Goal: Information Seeking & Learning: Learn about a topic

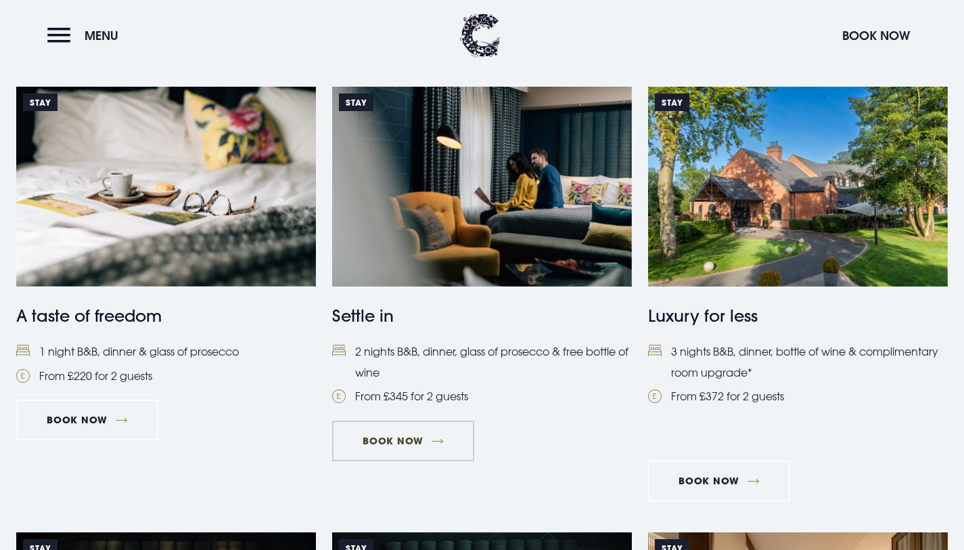
drag, startPoint x: 399, startPoint y: 445, endPoint x: 390, endPoint y: 433, distance: 15.0
click at [399, 445] on link "Book Now" at bounding box center [403, 440] width 142 height 41
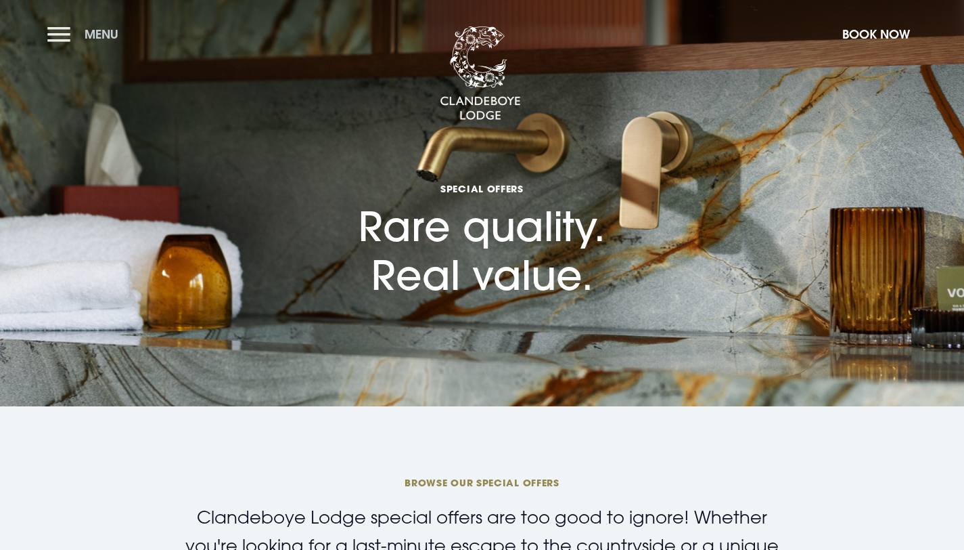
click at [56, 34] on button "Menu" at bounding box center [86, 34] width 78 height 29
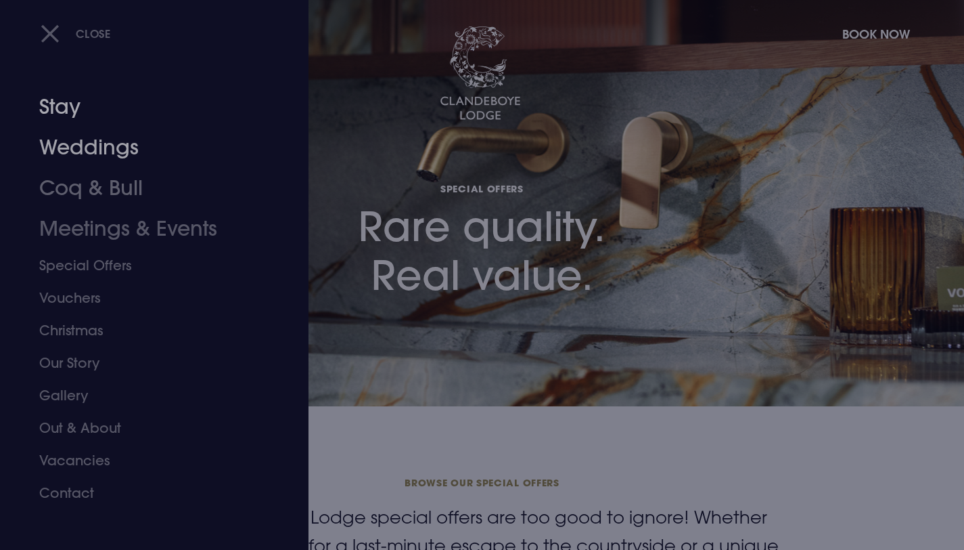
click at [75, 115] on link "Stay" at bounding box center [146, 107] width 214 height 41
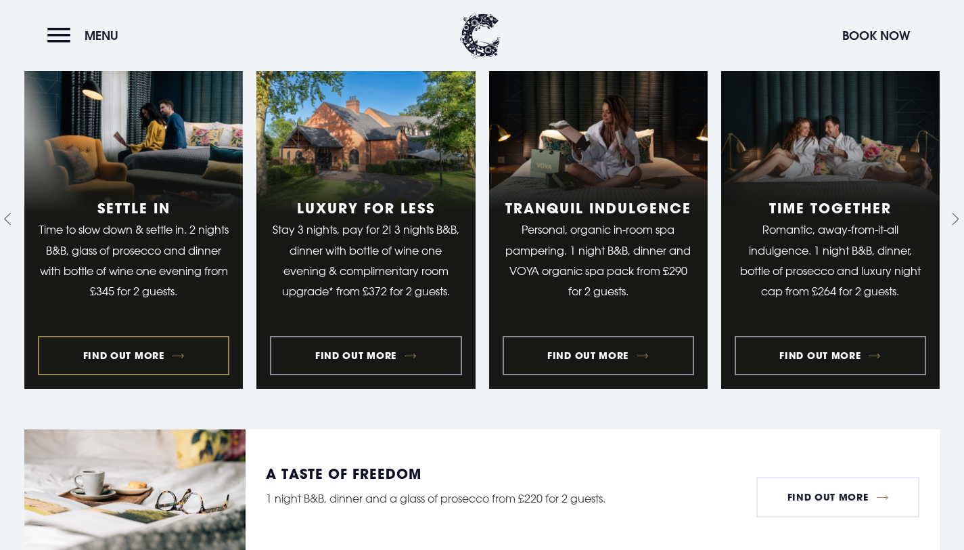
scroll to position [1172, 0]
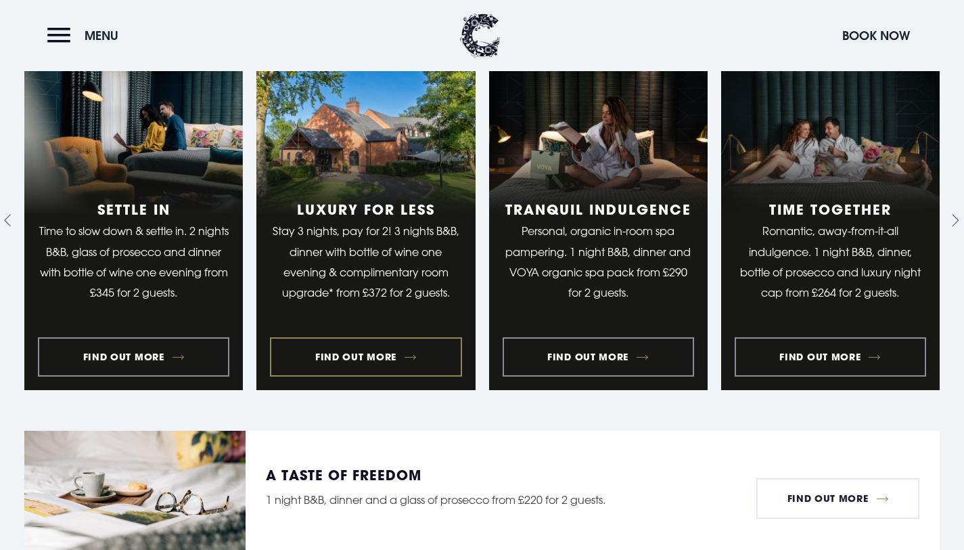
click at [166, 345] on link "1 of 9" at bounding box center [133, 220] width 219 height 340
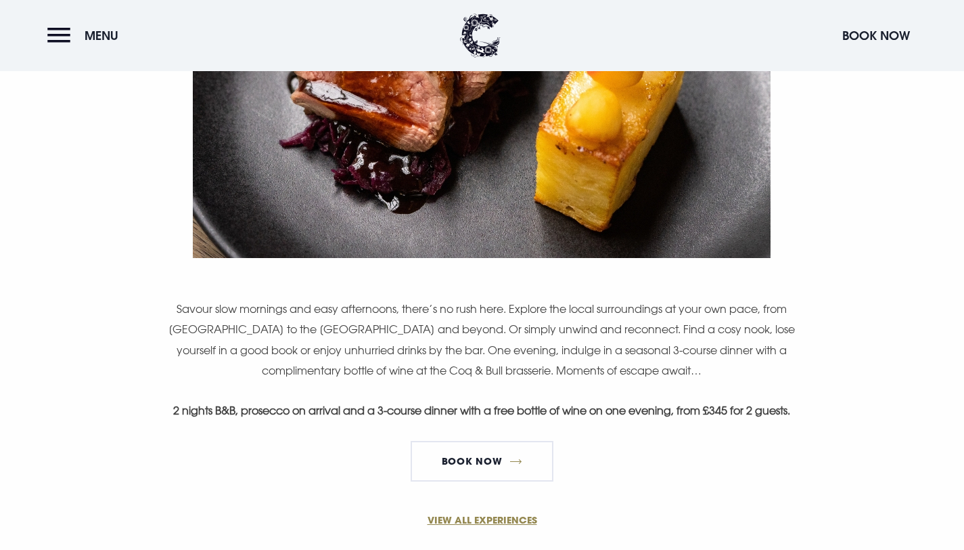
scroll to position [673, 0]
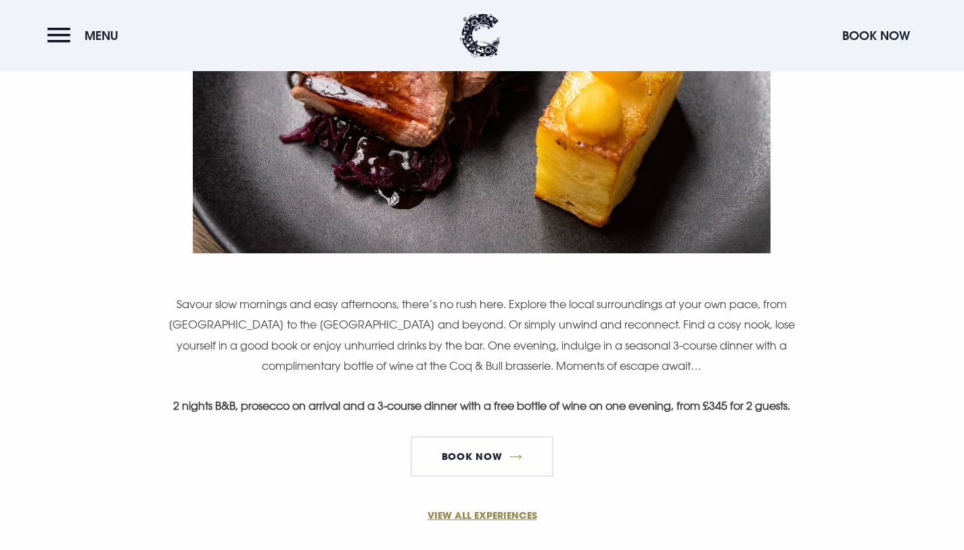
click at [389, 401] on strong "2 nights B&B, prosecco on arrival and a 3-course dinner with a free bottle of w…" at bounding box center [481, 406] width 617 height 14
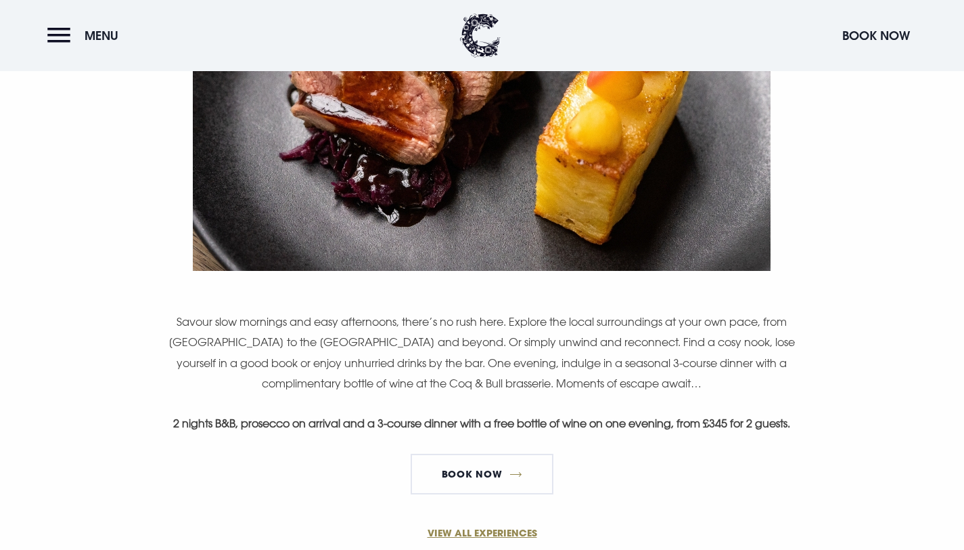
scroll to position [778, 0]
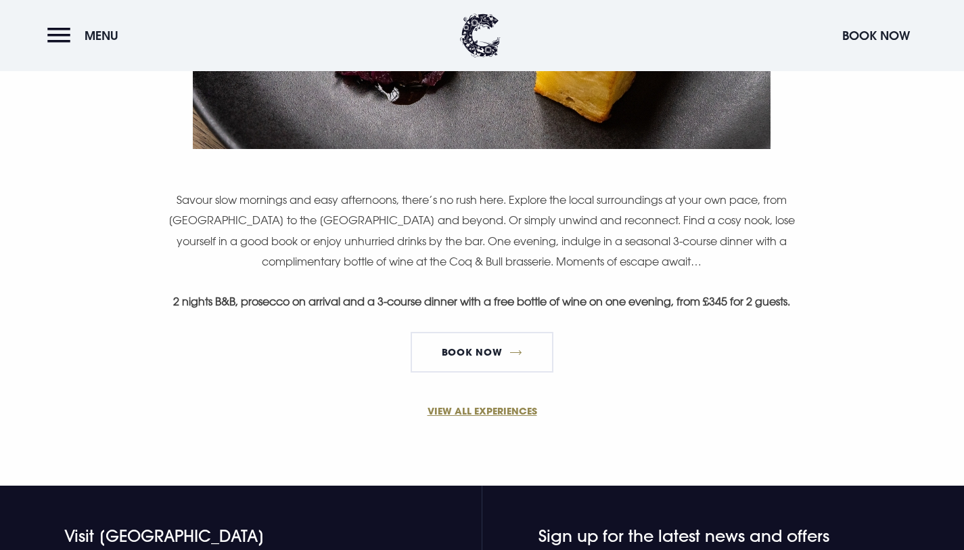
click at [340, 308] on p "2 nights B&B, prosecco on arrival and a 3-course dinner with a free bottle of w…" at bounding box center [482, 301] width 644 height 20
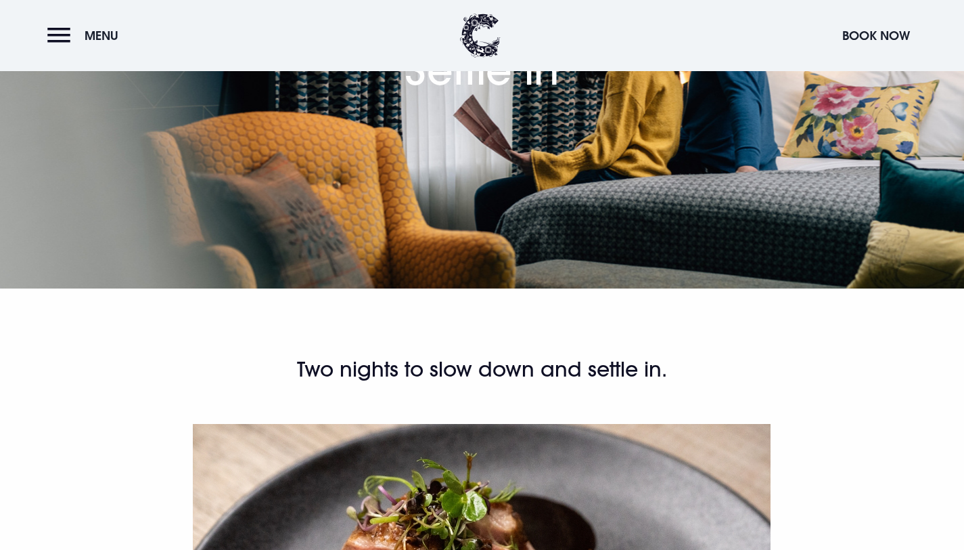
scroll to position [115, 0]
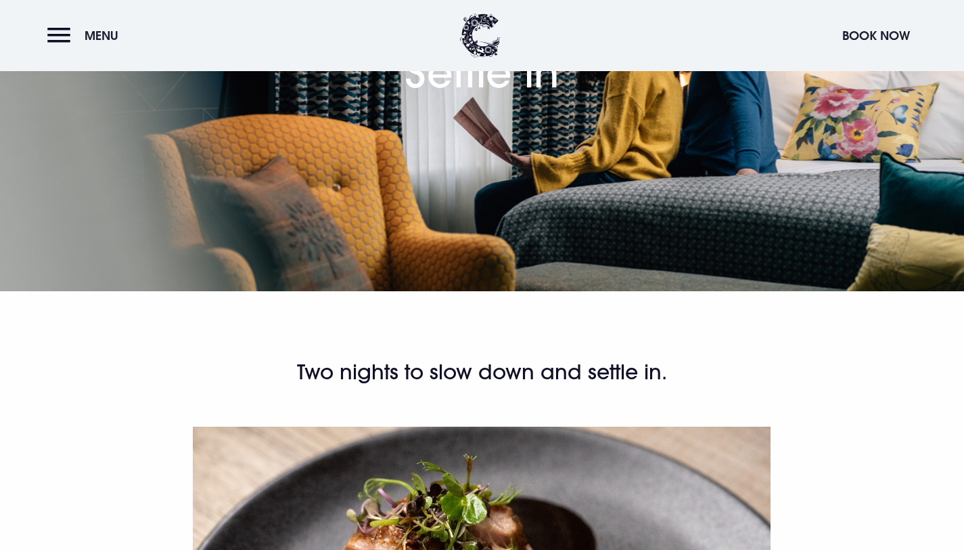
click at [505, 379] on h2 "Two nights to slow down and settle in." at bounding box center [482, 372] width 644 height 27
drag, startPoint x: 655, startPoint y: 372, endPoint x: 267, endPoint y: 370, distance: 387.8
click at [268, 370] on h2 "Two nights to slow down and settle in." at bounding box center [482, 372] width 644 height 27
copy h2 "Two nights to slow down and settle in"
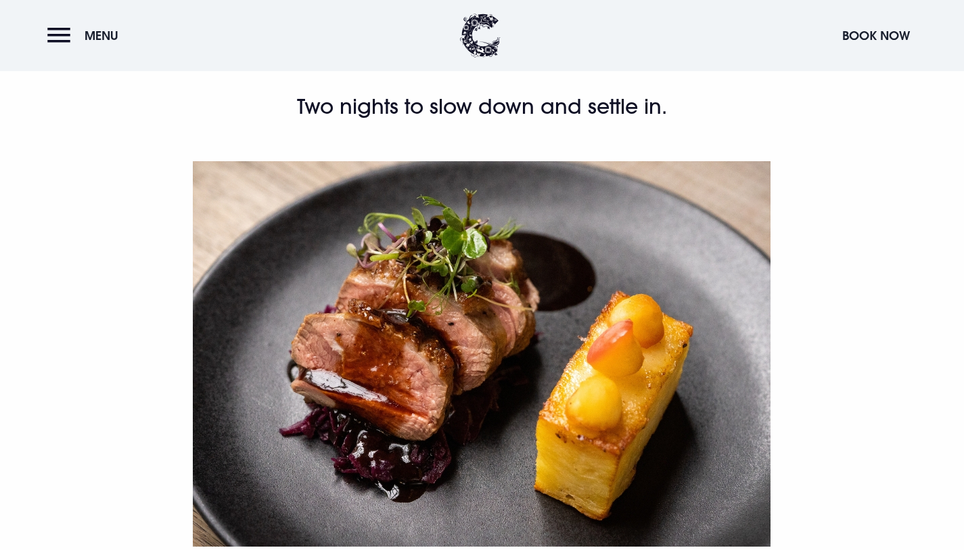
scroll to position [376, 0]
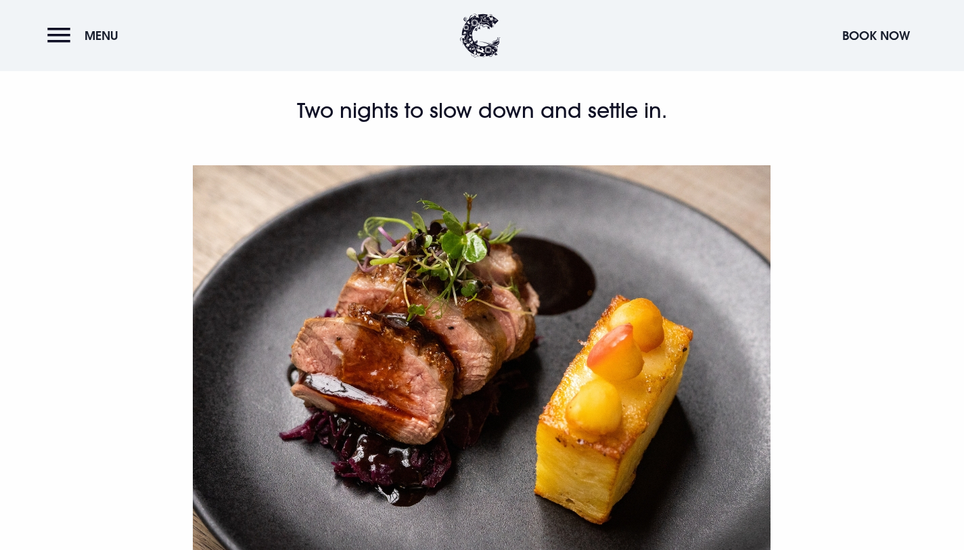
click at [395, 121] on h2 "Two nights to slow down and settle in." at bounding box center [482, 110] width 644 height 27
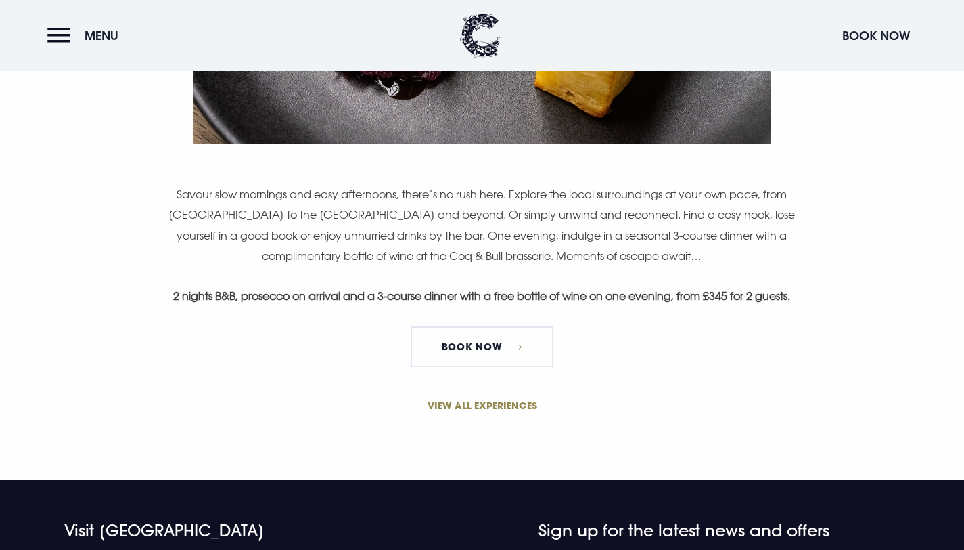
scroll to position [789, 0]
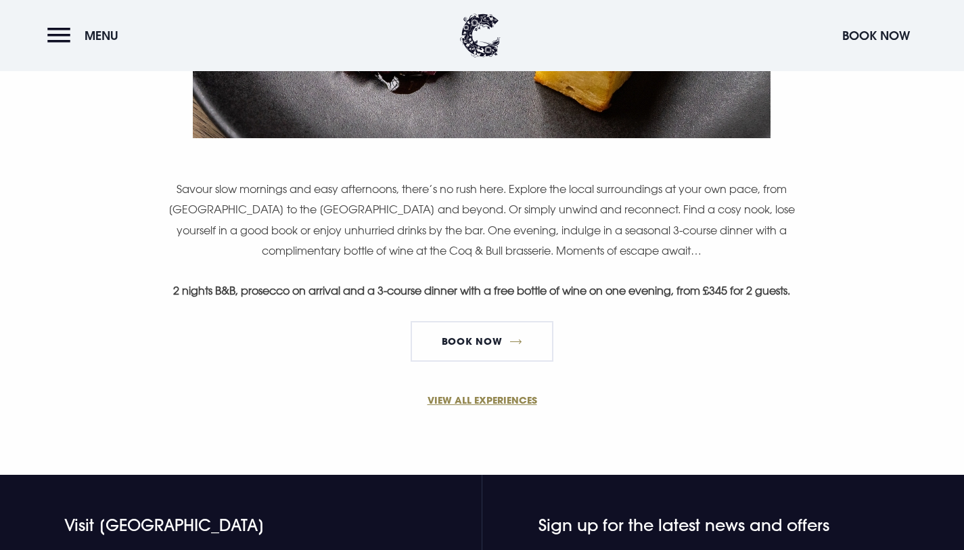
click at [388, 244] on p "Savour slow mornings and easy afternoons, there’s no rush here. Explore the loc…" at bounding box center [482, 220] width 644 height 83
drag, startPoint x: 171, startPoint y: 188, endPoint x: 399, endPoint y: 185, distance: 227.4
click at [399, 185] on p "Savour slow mornings and easy afternoons, there’s no rush here. Explore the loc…" at bounding box center [482, 220] width 644 height 83
click at [403, 187] on p "Savour slow mornings and easy afternoons, there’s no rush here. Explore the loc…" at bounding box center [482, 220] width 644 height 83
drag, startPoint x: 401, startPoint y: 189, endPoint x: 502, endPoint y: 188, distance: 100.9
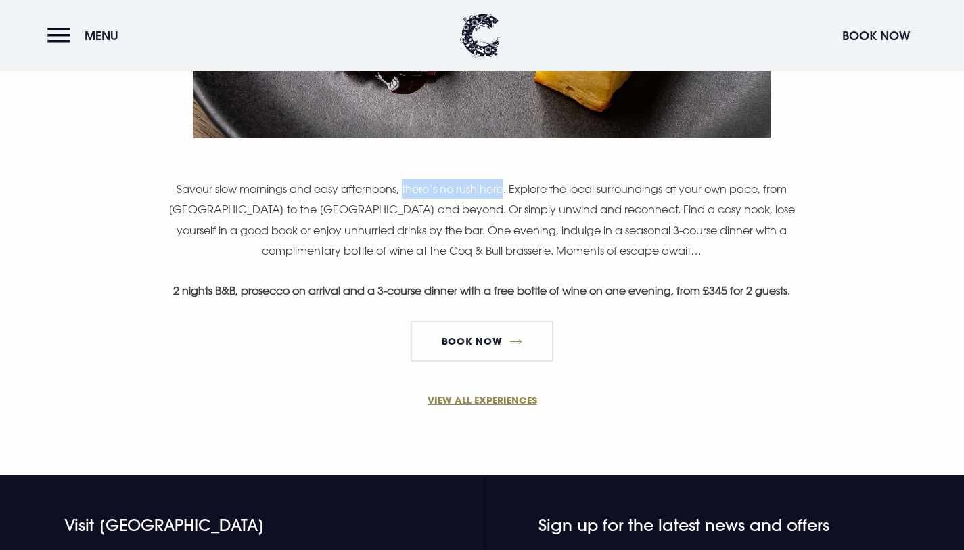
click at [502, 188] on p "Savour slow mornings and easy afternoons, there’s no rush here. Explore the loc…" at bounding box center [482, 220] width 644 height 83
click at [566, 284] on strong "2 nights B&B, prosecco on arrival and a 3-course dinner with a free bottle of w…" at bounding box center [481, 291] width 617 height 14
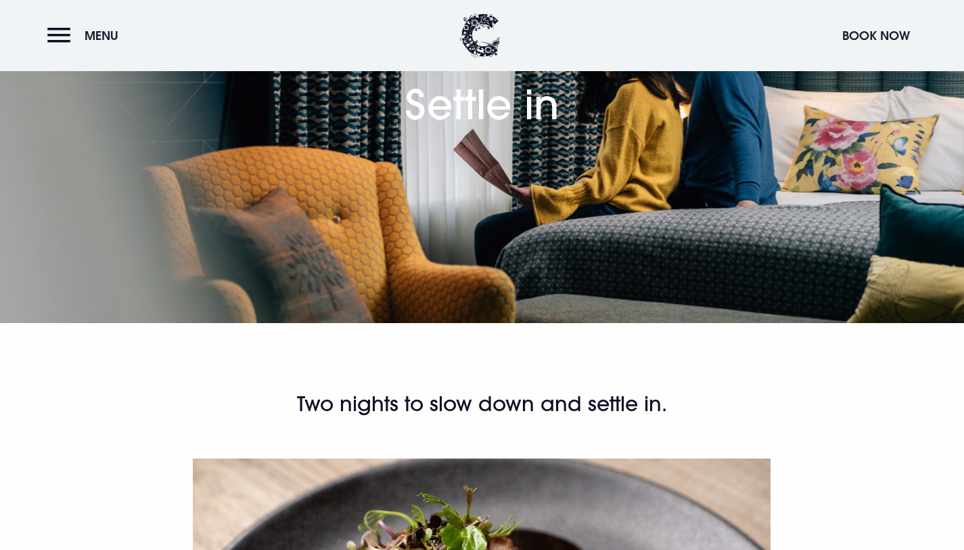
scroll to position [91, 0]
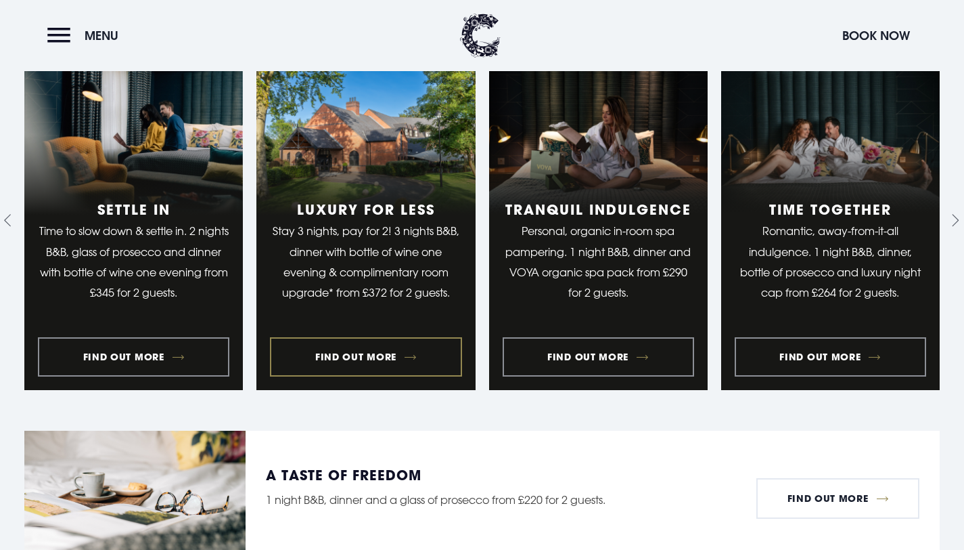
scroll to position [1161, 0]
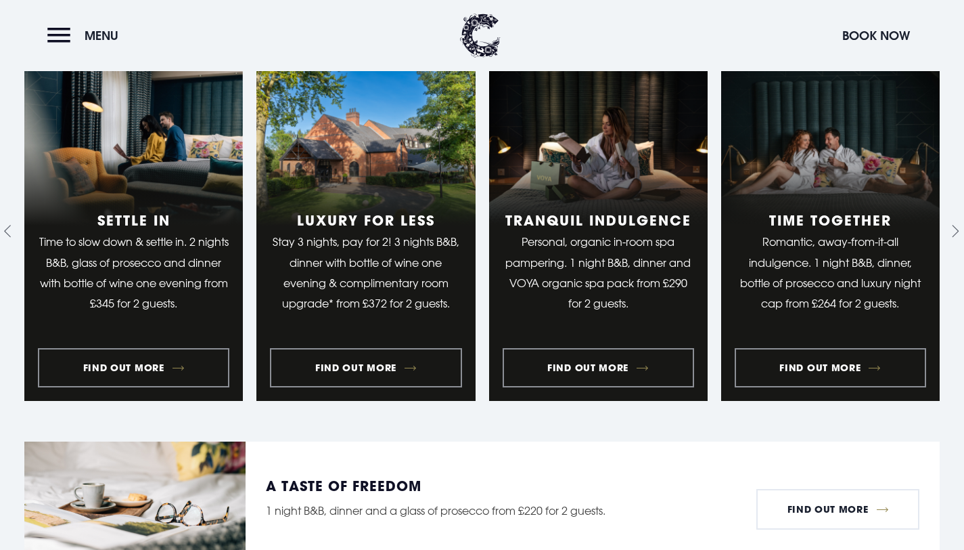
scroll to position [1171, 0]
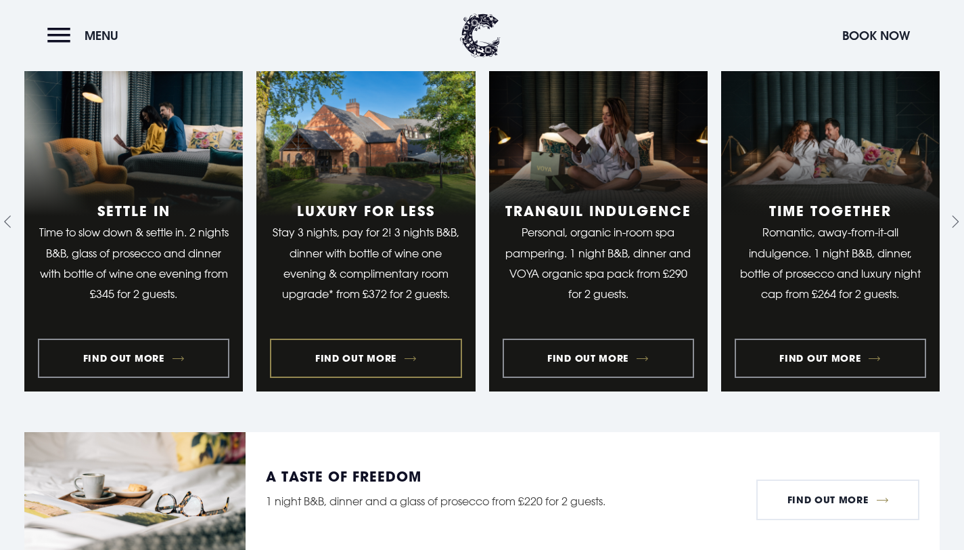
click at [338, 177] on link "2 of 9" at bounding box center [366, 221] width 219 height 340
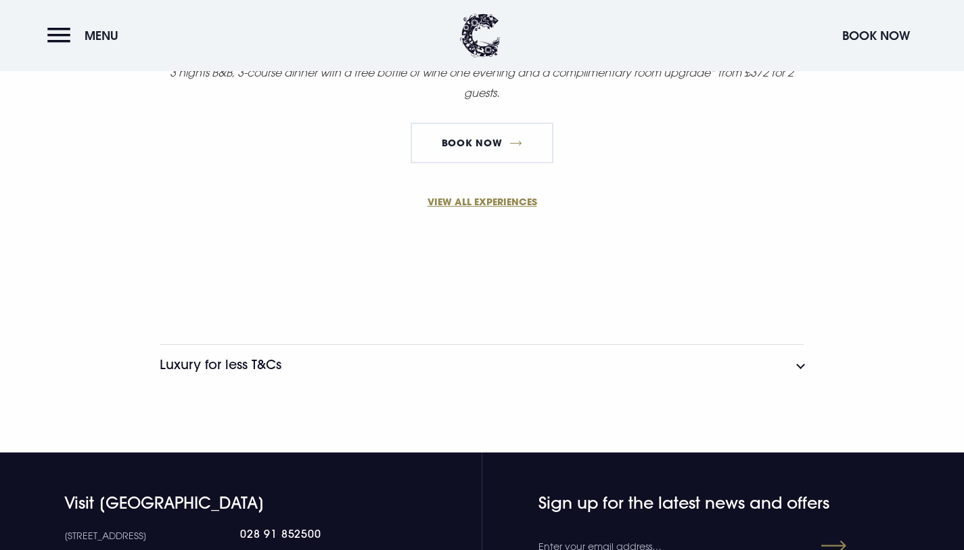
click at [437, 373] on button "Luxury for less T&Cs" at bounding box center [482, 364] width 644 height 41
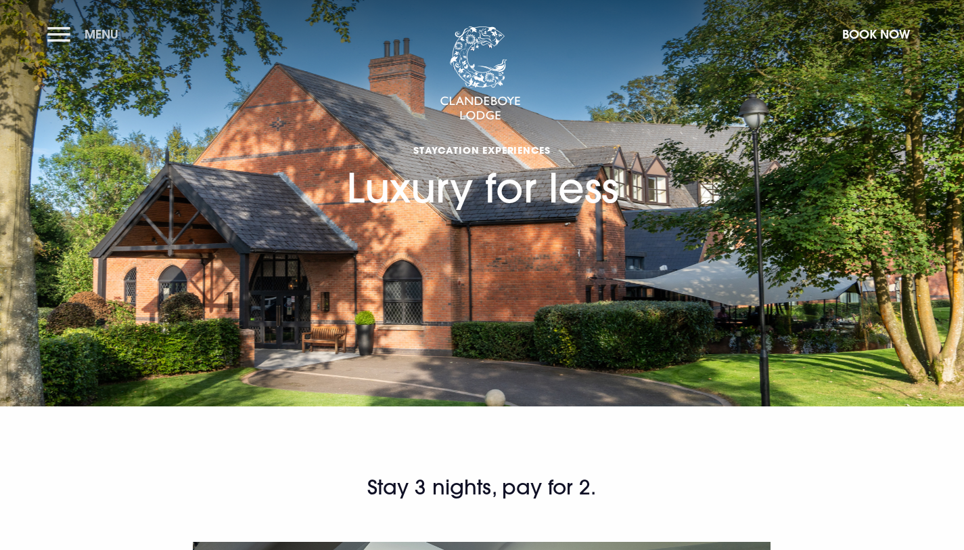
click at [79, 37] on button "Menu" at bounding box center [86, 34] width 78 height 29
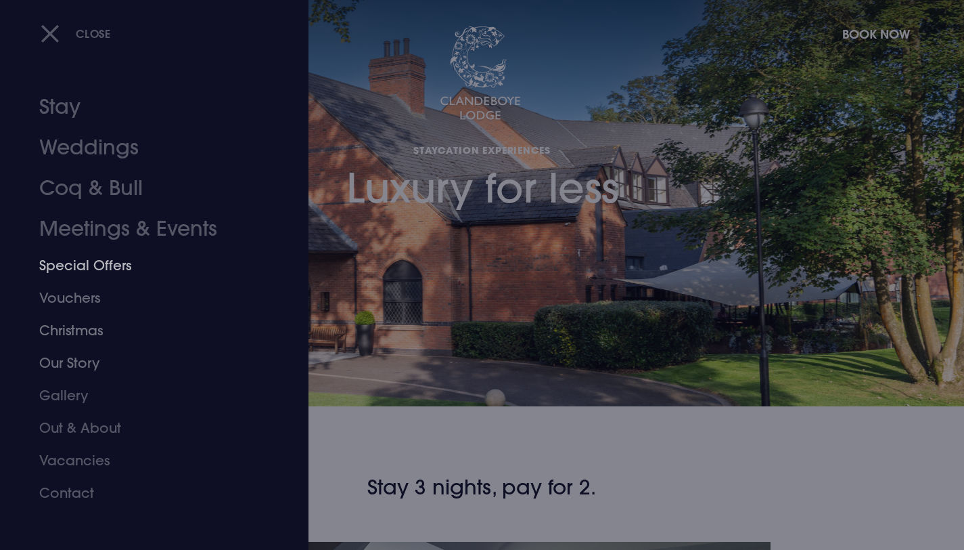
click at [88, 269] on link "Special Offers" at bounding box center [146, 265] width 214 height 32
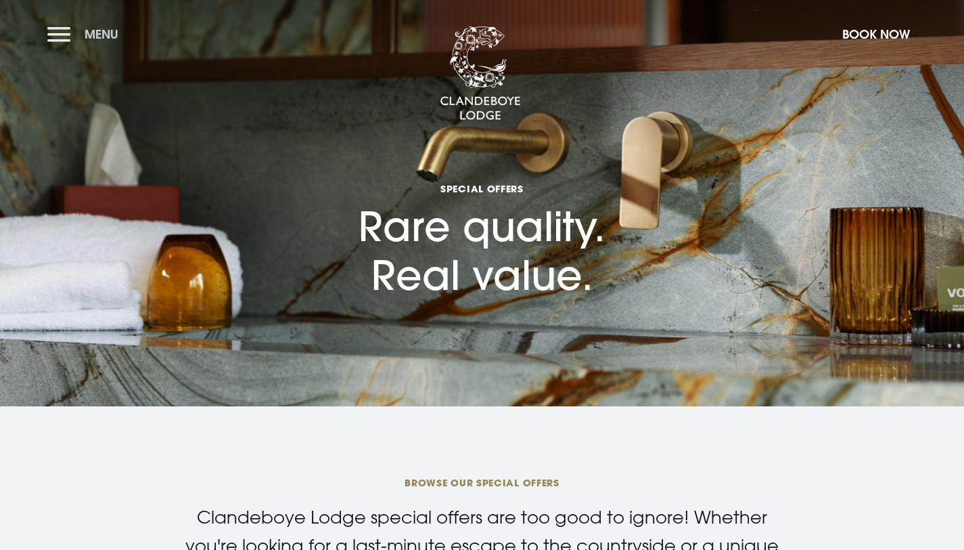
click at [47, 27] on button "Menu" at bounding box center [86, 34] width 78 height 29
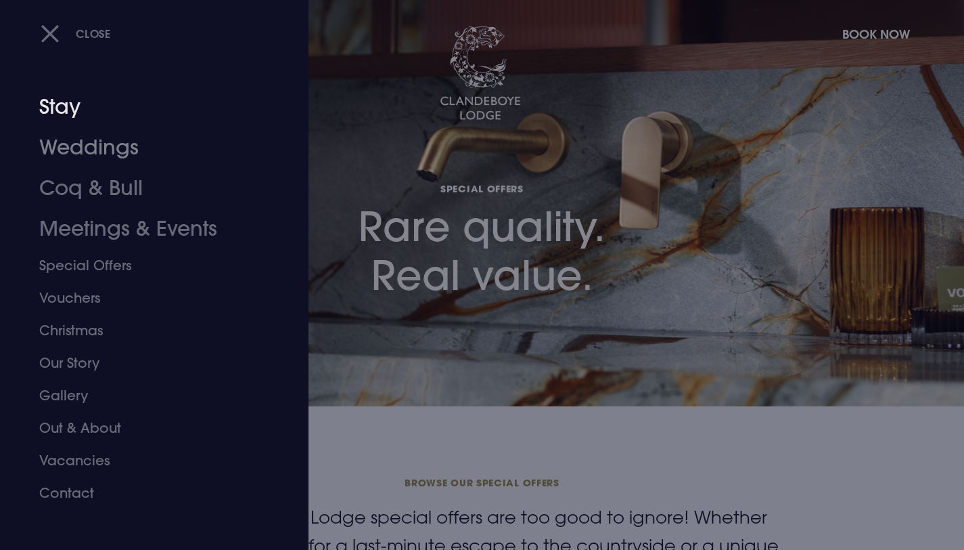
click at [63, 104] on link "Stay" at bounding box center [146, 107] width 214 height 41
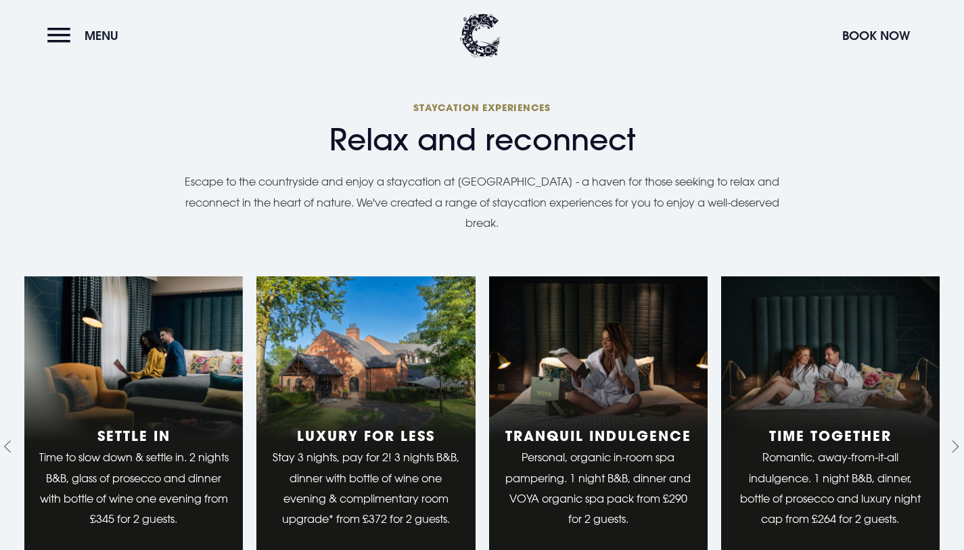
scroll to position [1110, 0]
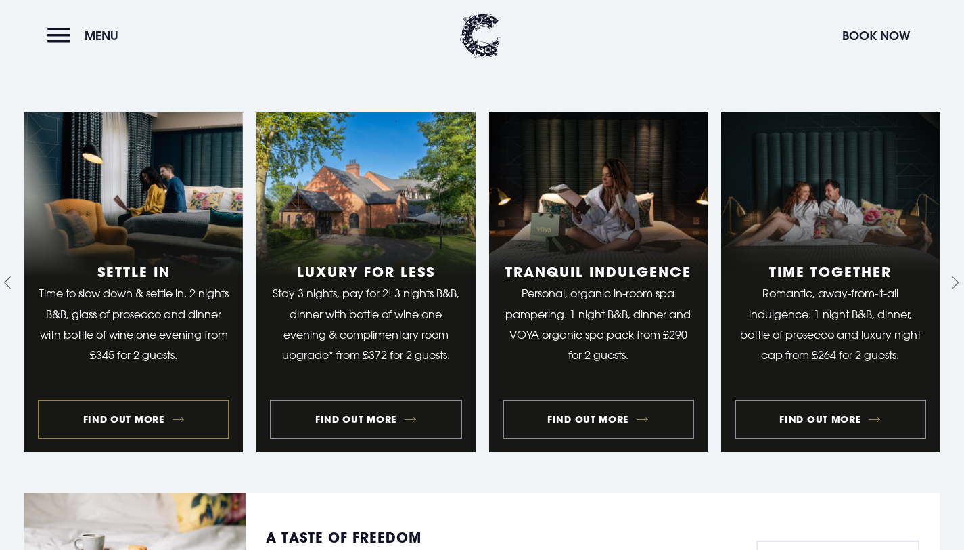
click at [178, 233] on link "1 of 9" at bounding box center [133, 282] width 219 height 340
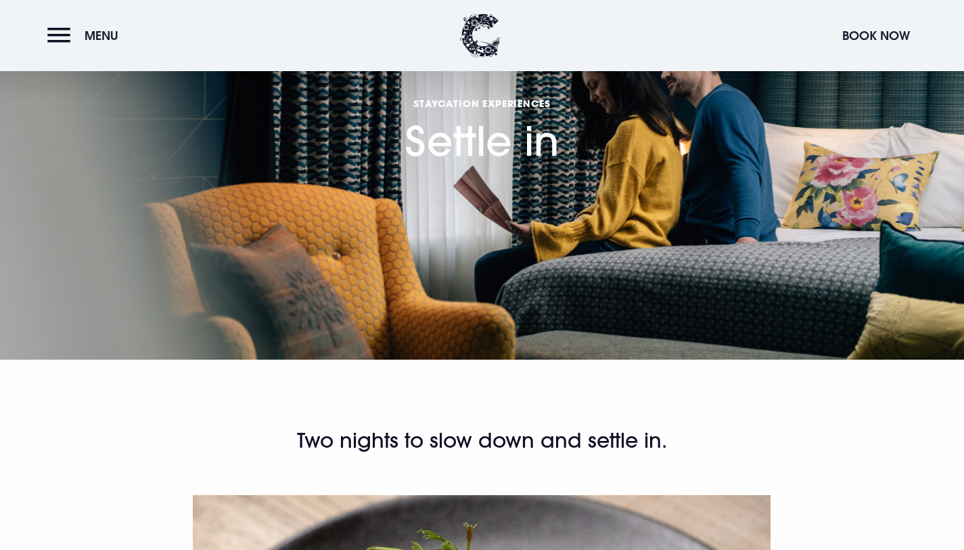
scroll to position [48, 0]
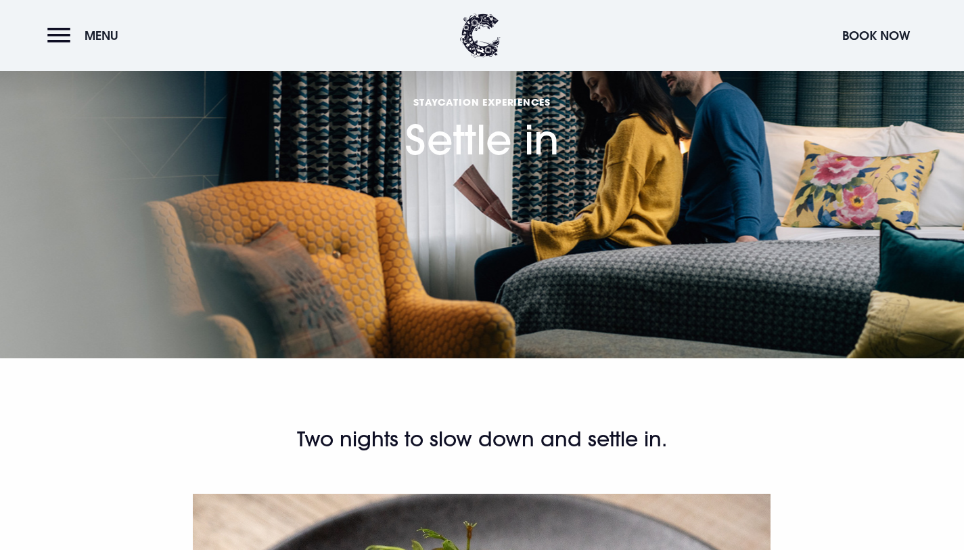
click at [539, 246] on section "Staycation Experiences Settle in" at bounding box center [482, 155] width 964 height 406
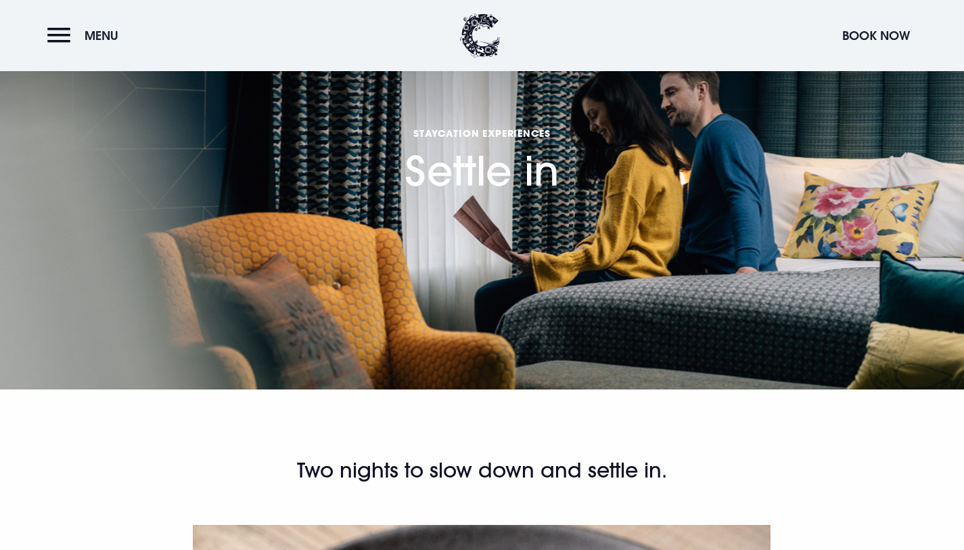
scroll to position [0, 0]
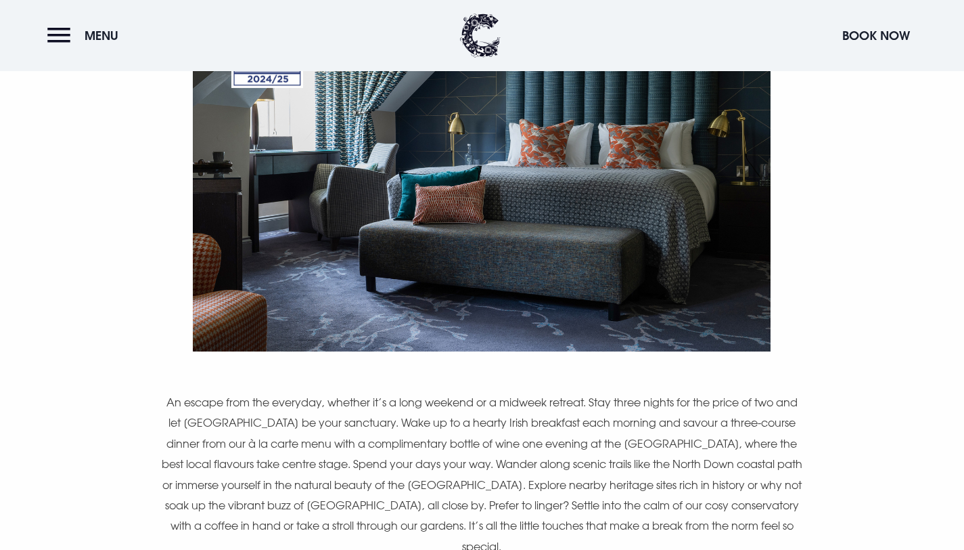
scroll to position [608, 0]
